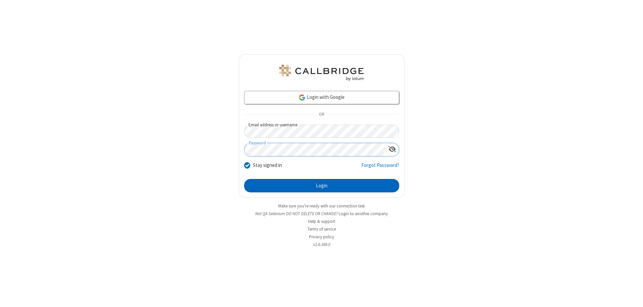
click at [321, 185] on button "Login" at bounding box center [321, 185] width 155 height 13
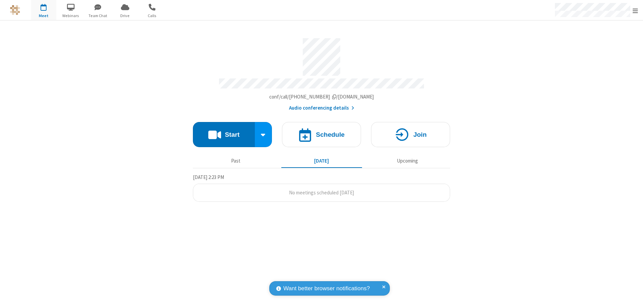
click at [635, 10] on span "Open menu" at bounding box center [634, 10] width 5 height 7
click at [125, 15] on span "Drive" at bounding box center [124, 16] width 25 height 6
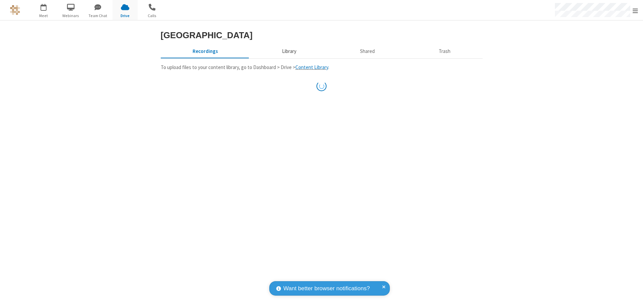
click at [288, 51] on button "Library" at bounding box center [289, 51] width 78 height 13
